Goal: Task Accomplishment & Management: Use online tool/utility

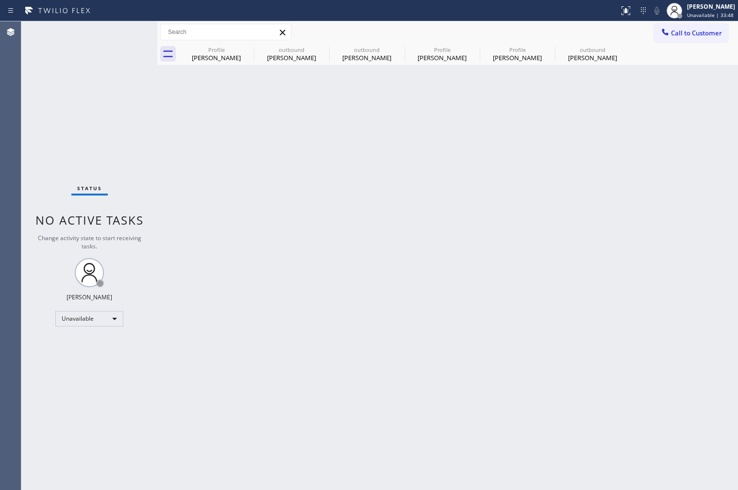
click at [676, 36] on span "Call to Customer" at bounding box center [696, 33] width 51 height 9
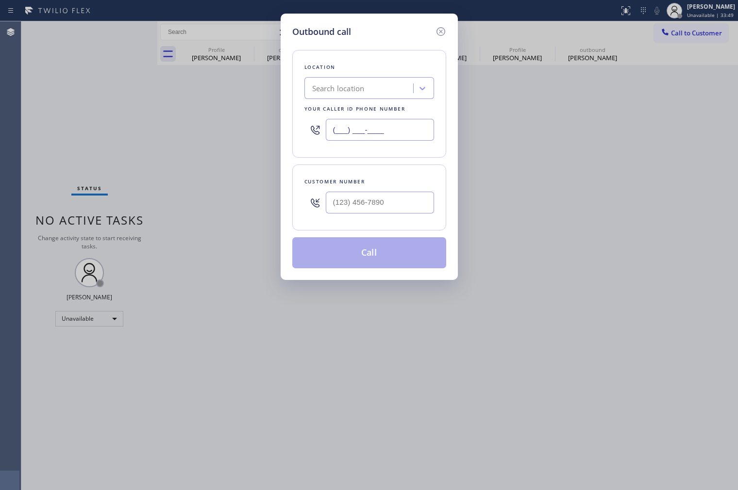
drag, startPoint x: 335, startPoint y: 127, endPoint x: 297, endPoint y: 121, distance: 38.3
click at [298, 121] on div "Location Search location Your caller id phone number (___) ___-____" at bounding box center [369, 104] width 154 height 108
paste input "323) 456-6613"
drag, startPoint x: 394, startPoint y: 132, endPoint x: 303, endPoint y: 121, distance: 90.8
click at [304, 121] on div "[PHONE_NUMBER]" at bounding box center [369, 130] width 130 height 32
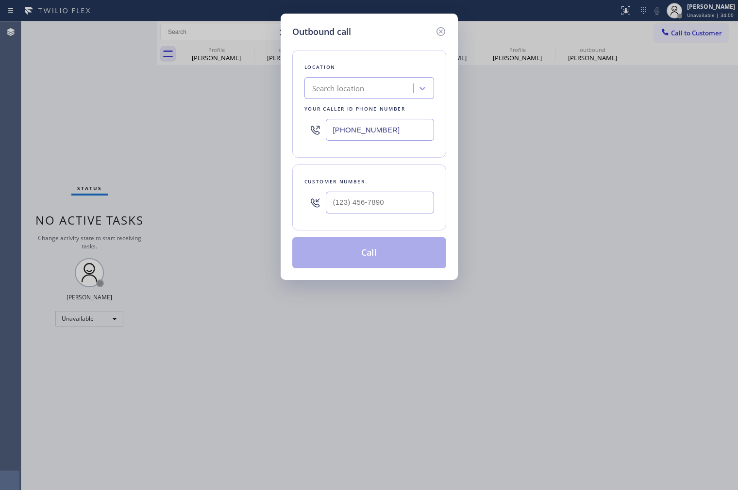
drag, startPoint x: 395, startPoint y: 130, endPoint x: 309, endPoint y: 122, distance: 86.3
click at [309, 122] on div "[PHONE_NUMBER]" at bounding box center [369, 130] width 130 height 32
paste input "626) 714-2452"
type input "[PHONE_NUMBER]"
click at [404, 159] on div "Location [MEDICAL_DATA] Electrical Arcadia Your caller id phone number [PHONE_N…" at bounding box center [369, 153] width 154 height 230
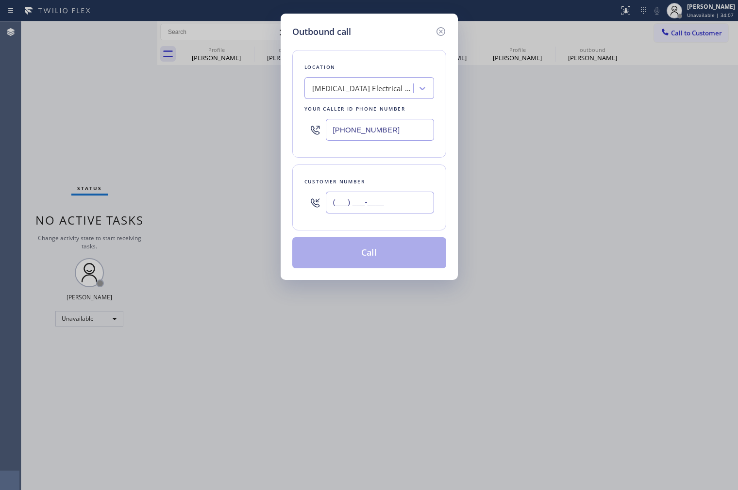
click at [390, 208] on input "(___) ___-____" at bounding box center [380, 203] width 108 height 22
paste input "323) 456-6613"
type input "[PHONE_NUMBER]"
click at [413, 178] on div "Customer number" at bounding box center [369, 182] width 130 height 10
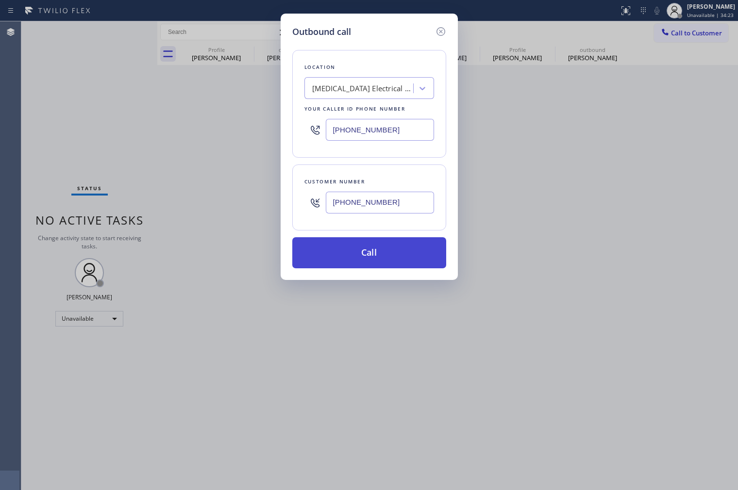
click at [376, 255] on button "Call" at bounding box center [369, 252] width 154 height 31
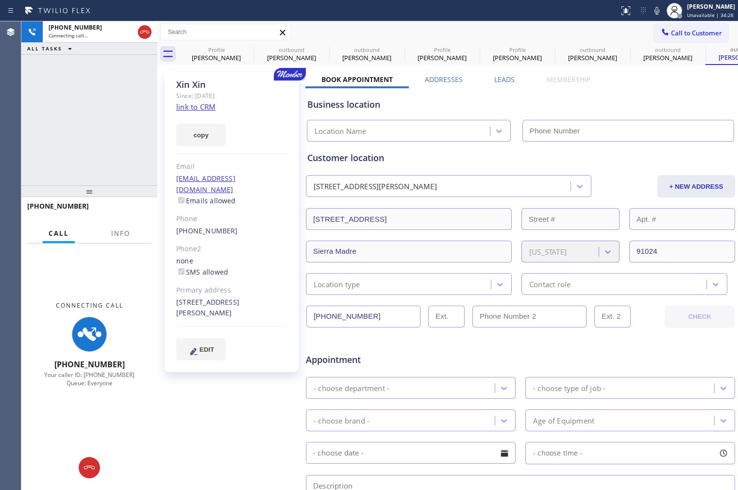
type input "[PHONE_NUMBER]"
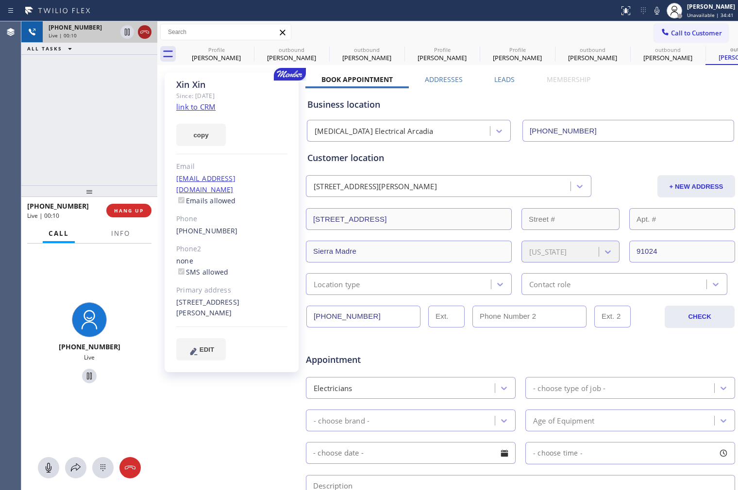
click at [149, 34] on icon at bounding box center [145, 32] width 12 height 12
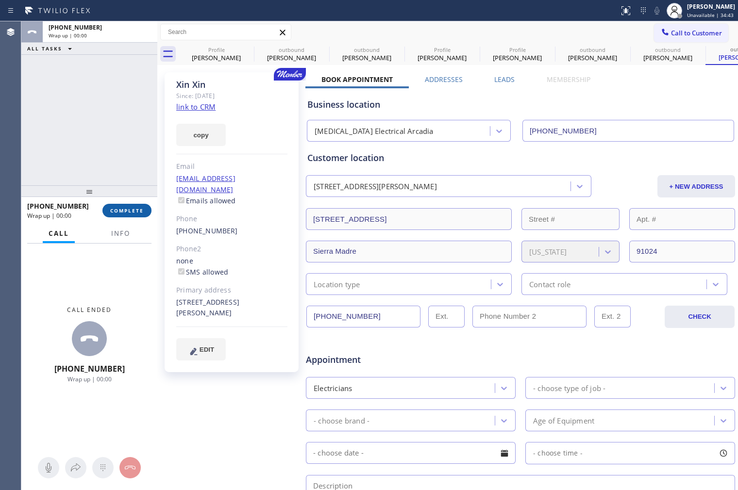
click at [140, 213] on span "COMPLETE" at bounding box center [126, 210] width 33 height 7
click at [120, 162] on div "ALL TASKS ALL TASKS ACTIVE TASKS TASKS IN WRAP UP [PHONE_NUMBER] Wrap up | 00:00" at bounding box center [89, 103] width 136 height 164
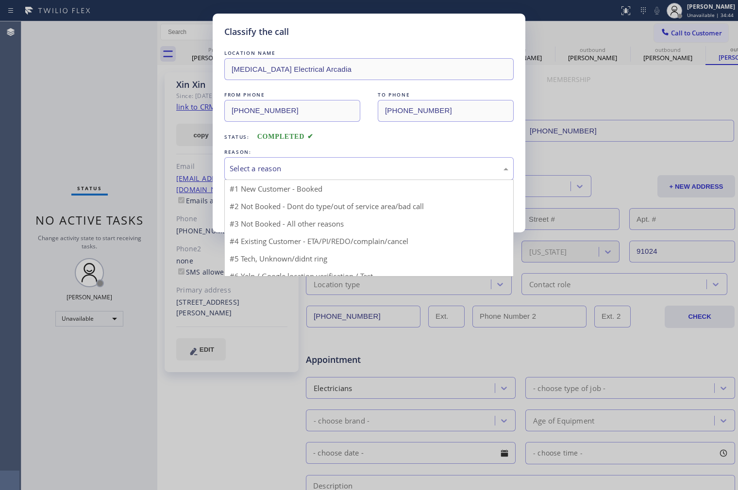
click at [299, 166] on div "Select a reason" at bounding box center [369, 168] width 279 height 11
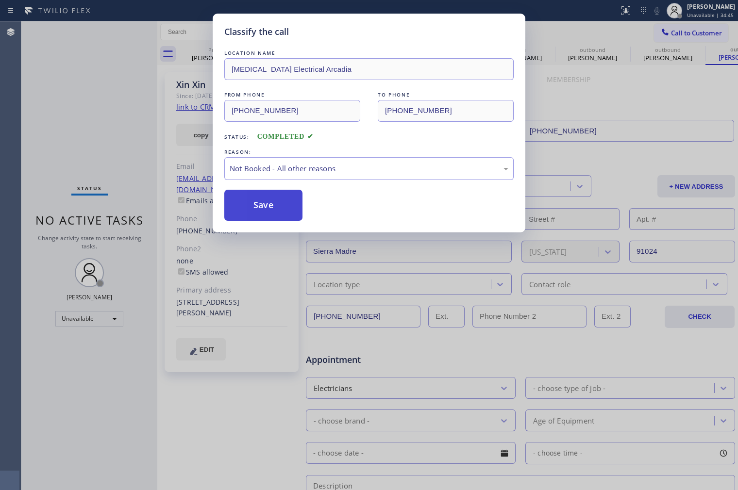
click at [280, 210] on button "Save" at bounding box center [263, 205] width 78 height 31
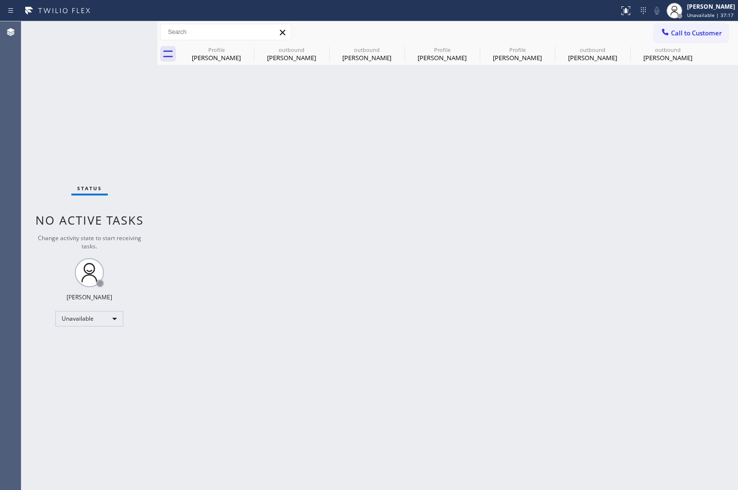
click at [162, 297] on div "Back to Dashboard Change Sender ID Customers Technicians Select a contact Outbo…" at bounding box center [447, 255] width 580 height 469
click at [482, 278] on div "Back to Dashboard Change Sender ID Customers Technicians Select a contact Outbo…" at bounding box center [447, 255] width 580 height 469
click at [717, 12] on span "Unavailable | 37:58" at bounding box center [710, 15] width 47 height 7
click at [682, 53] on button "Available" at bounding box center [689, 51] width 97 height 13
click at [164, 303] on div "Back to Dashboard Change Sender ID Customers Technicians Select a contact Outbo…" at bounding box center [447, 255] width 580 height 469
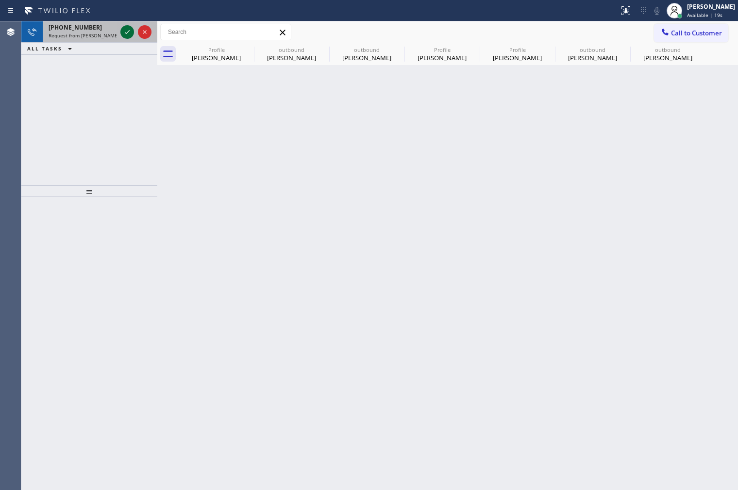
click at [123, 31] on icon at bounding box center [127, 32] width 12 height 12
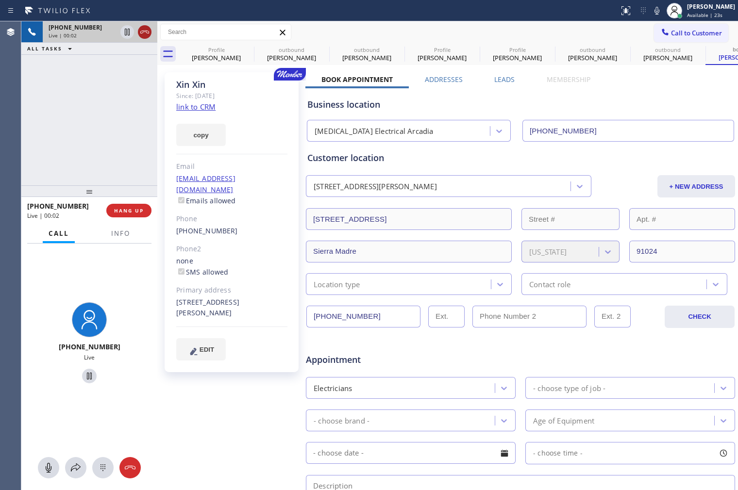
type input "[PHONE_NUMBER]"
click at [126, 32] on icon at bounding box center [127, 32] width 12 height 12
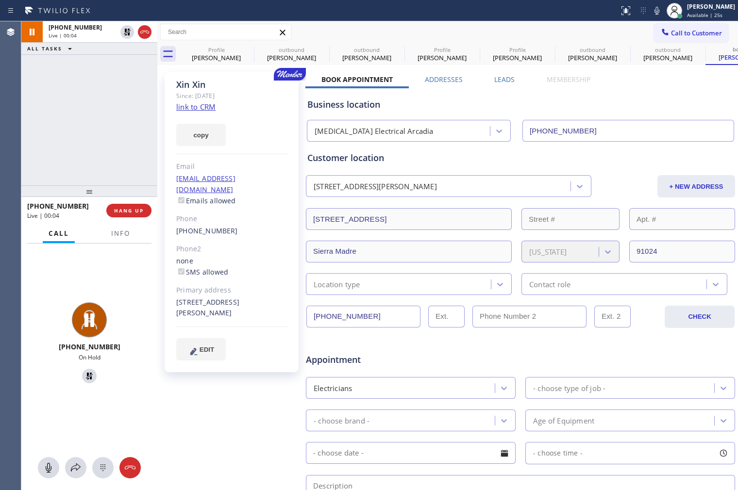
click at [126, 34] on icon at bounding box center [127, 32] width 7 height 7
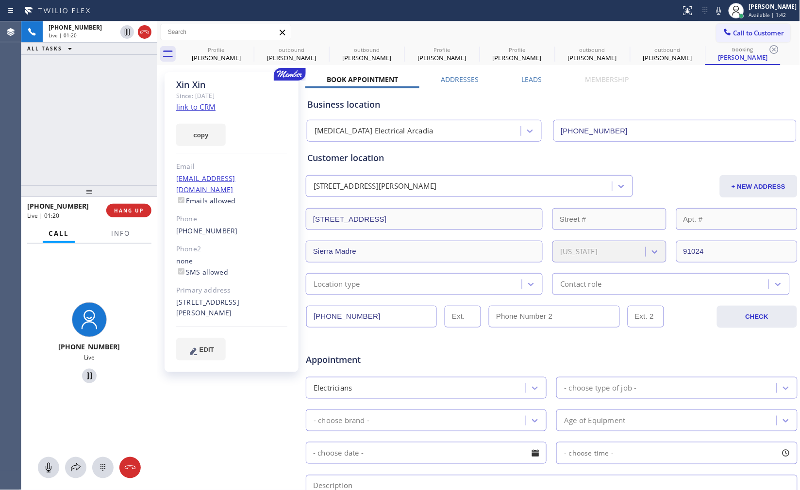
click at [108, 135] on div "[PHONE_NUMBER] Live | 01:20 ALL TASKS ALL TASKS ACTIVE TASKS TASKS IN WRAP UP" at bounding box center [89, 103] width 136 height 164
click at [108, 135] on div "[PHONE_NUMBER] Live | 01:21 ALL TASKS ALL TASKS ACTIVE TASKS TASKS IN WRAP UP" at bounding box center [89, 103] width 136 height 164
click at [20, 110] on div "Agent Desktop" at bounding box center [10, 255] width 21 height 469
click at [85, 149] on div "[PHONE_NUMBER] Live | 01:31 ALL TASKS ALL TASKS ACTIVE TASKS TASKS IN WRAP UP" at bounding box center [89, 103] width 136 height 164
click at [85, 149] on div "[PHONE_NUMBER] Live | 01:32 ALL TASKS ALL TASKS ACTIVE TASKS TASKS IN WRAP UP" at bounding box center [89, 103] width 136 height 164
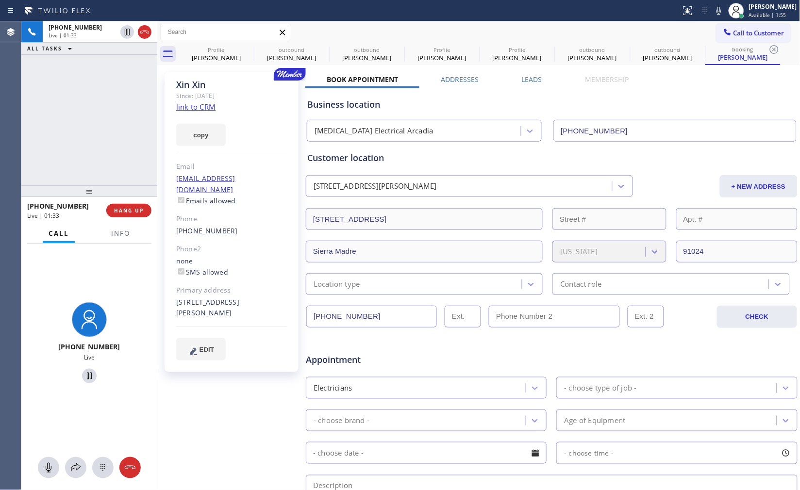
click at [85, 149] on div "[PHONE_NUMBER] Live | 01:33 ALL TASKS ALL TASKS ACTIVE TASKS TASKS IN WRAP UP" at bounding box center [89, 103] width 136 height 164
drag, startPoint x: 88, startPoint y: 191, endPoint x: 88, endPoint y: 184, distance: 6.3
click at [88, 184] on div at bounding box center [89, 185] width 136 height 12
click at [102, 123] on div "[PHONE_NUMBER] Live | 01:35 ALL TASKS ALL TASKS ACTIVE TASKS TASKS IN WRAP UP" at bounding box center [89, 100] width 136 height 158
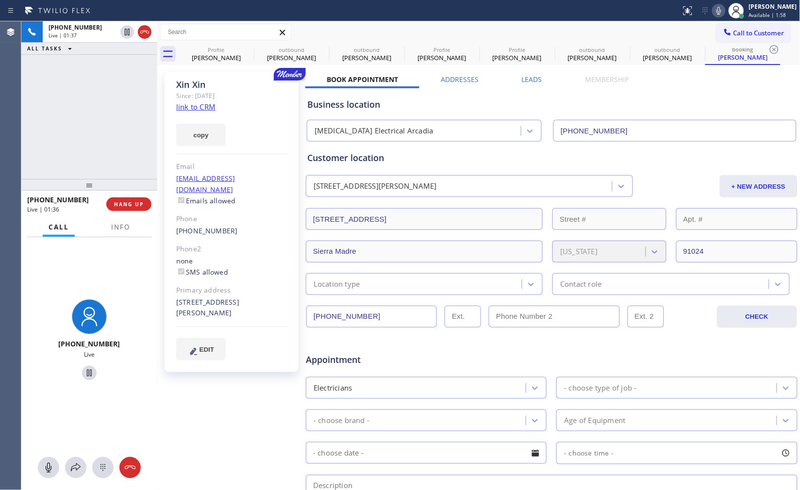
click at [713, 13] on icon at bounding box center [719, 11] width 12 height 12
click at [713, 8] on icon at bounding box center [719, 11] width 12 height 12
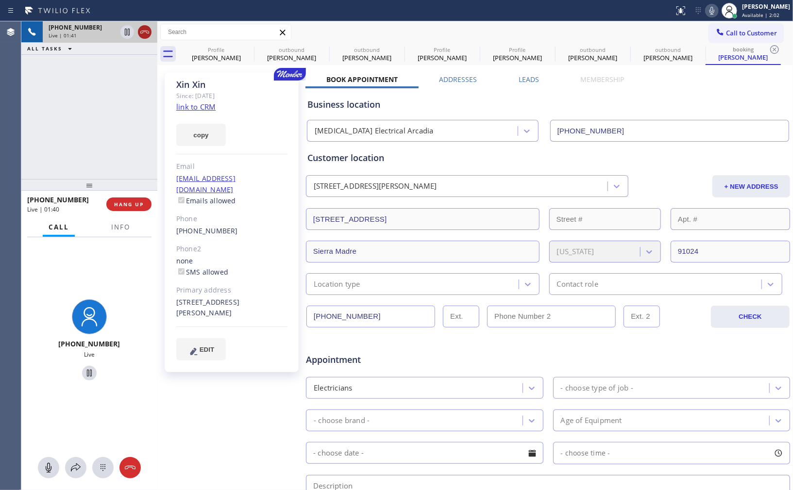
click at [145, 35] on icon at bounding box center [145, 32] width 12 height 12
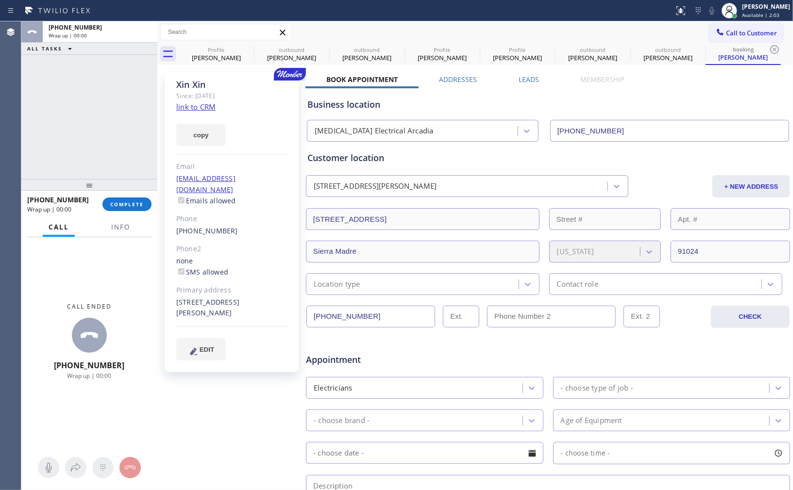
click at [133, 104] on div "ALL TASKS ALL TASKS ACTIVE TASKS TASKS IN WRAP UP [PHONE_NUMBER] Wrap up | 00:00" at bounding box center [89, 100] width 136 height 158
click at [138, 203] on span "COMPLETE" at bounding box center [126, 204] width 33 height 7
click at [112, 124] on div "ALL TASKS ALL TASKS ACTIVE TASKS TASKS IN WRAP UP [PHONE_NUMBER] Wrap up | 00:03" at bounding box center [89, 100] width 136 height 158
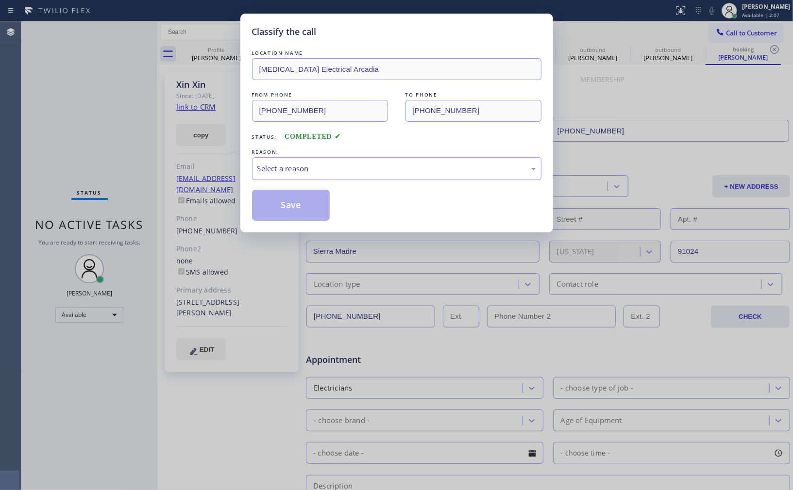
click at [341, 168] on div "Select a reason" at bounding box center [396, 168] width 279 height 11
click at [308, 206] on button "Save" at bounding box center [291, 205] width 78 height 31
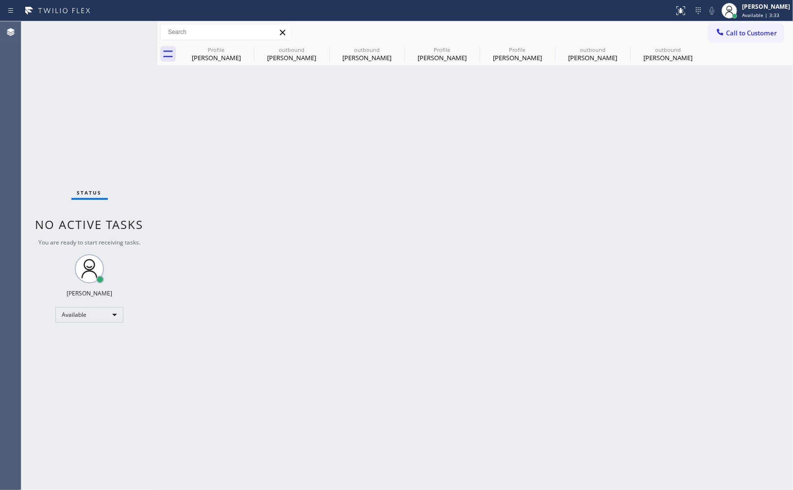
click at [204, 215] on div "Back to Dashboard Change Sender ID Customers Technicians Select a contact Outbo…" at bounding box center [474, 255] width 635 height 469
click at [737, 11] on div "[PERSON_NAME] Available | 3:34" at bounding box center [766, 10] width 53 height 17
click at [733, 63] on button "Unavailable" at bounding box center [743, 64] width 97 height 13
click at [186, 215] on div "Back to Dashboard Change Sender ID Customers Technicians Select a contact Outbo…" at bounding box center [474, 255] width 635 height 469
